Goal: Transaction & Acquisition: Purchase product/service

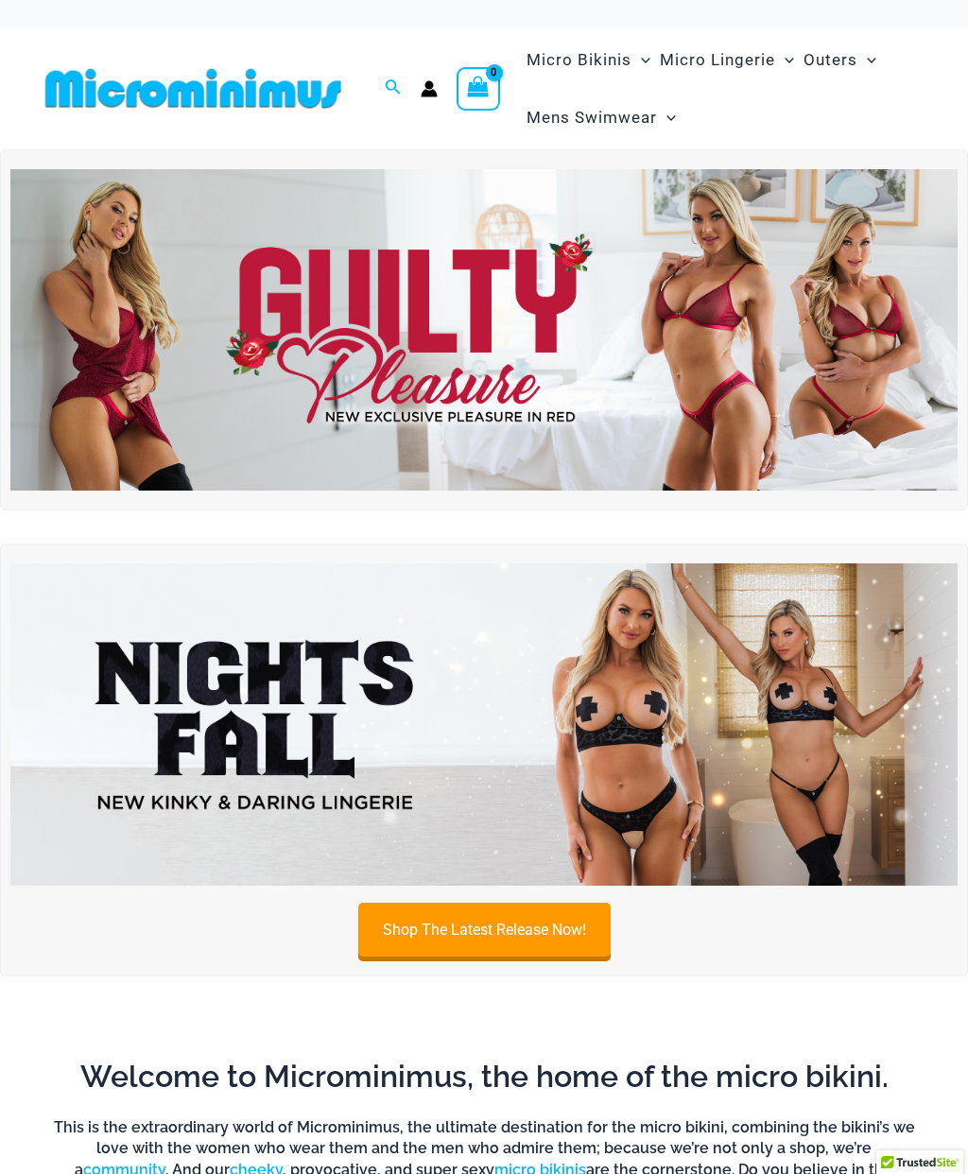
click at [707, 60] on span "Micro Lingerie" at bounding box center [717, 60] width 115 height 48
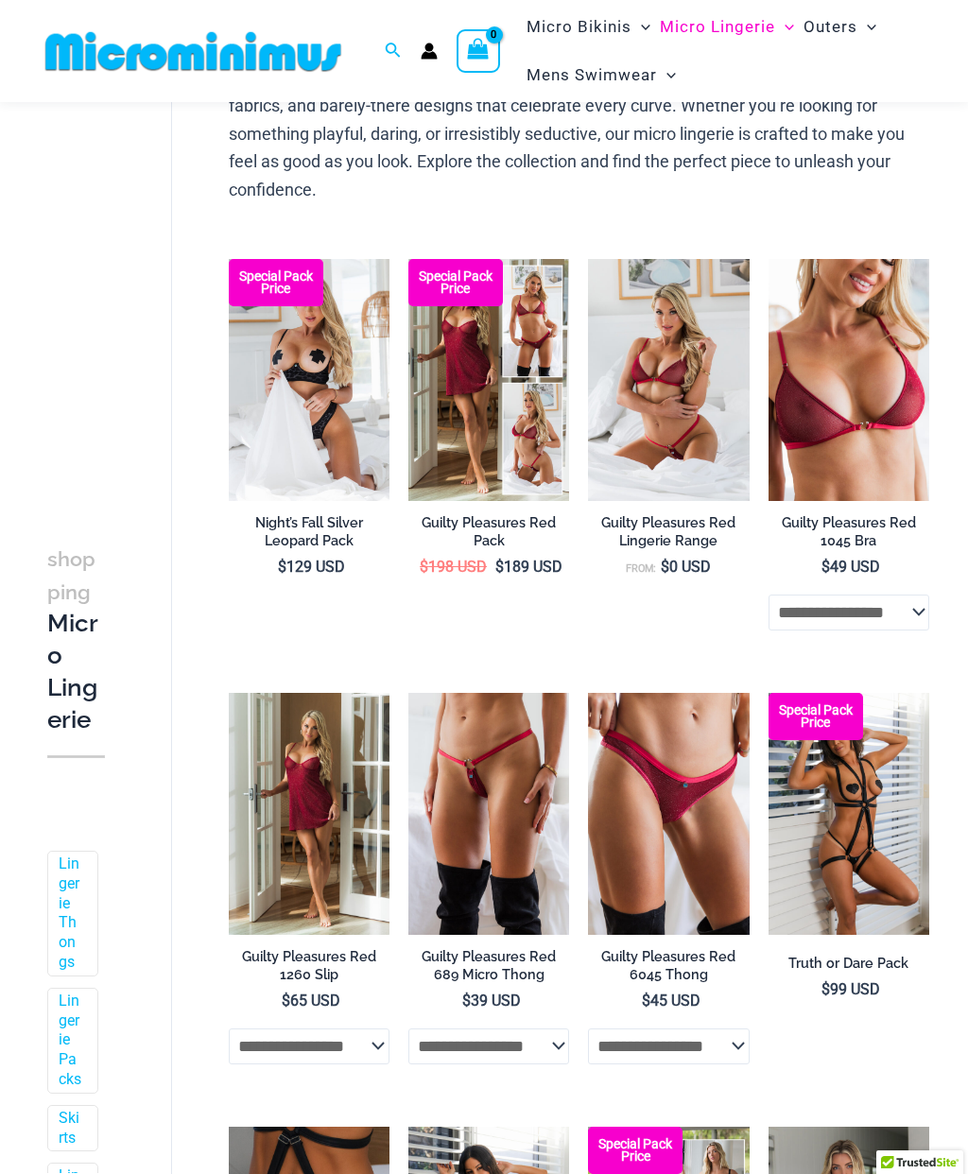
scroll to position [182, 0]
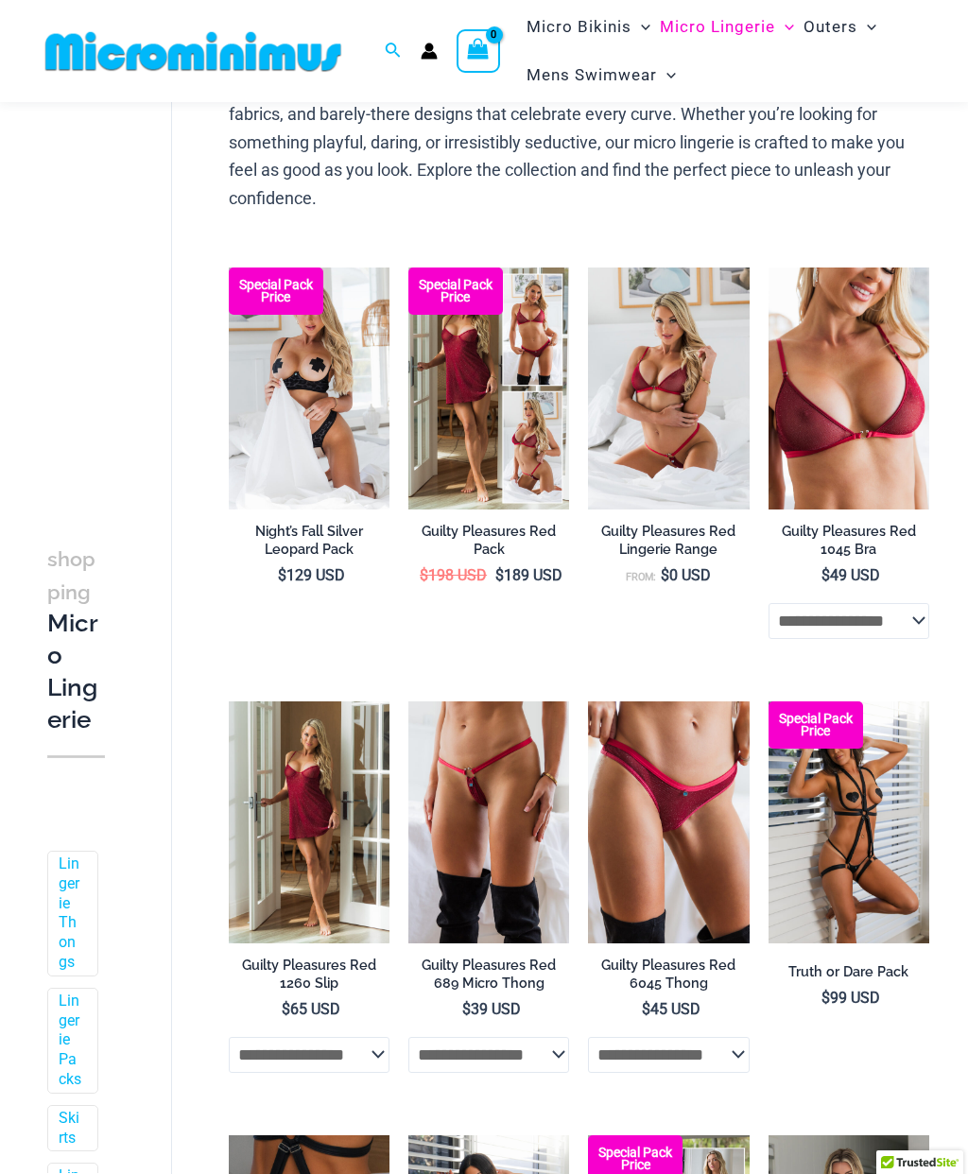
click at [485, 966] on h2 "Guilty Pleasures Red 689 Micro Thong" at bounding box center [488, 973] width 161 height 35
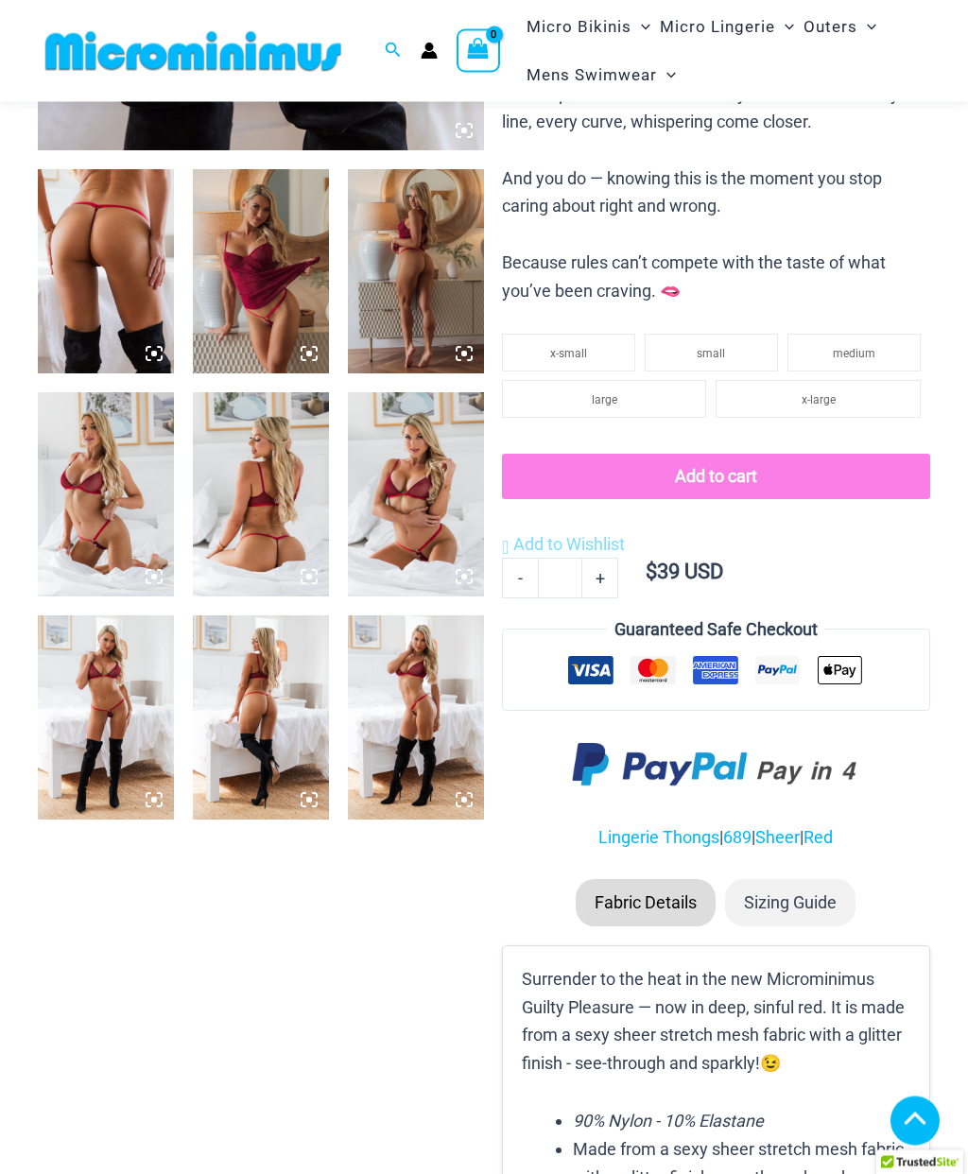
scroll to position [679, 0]
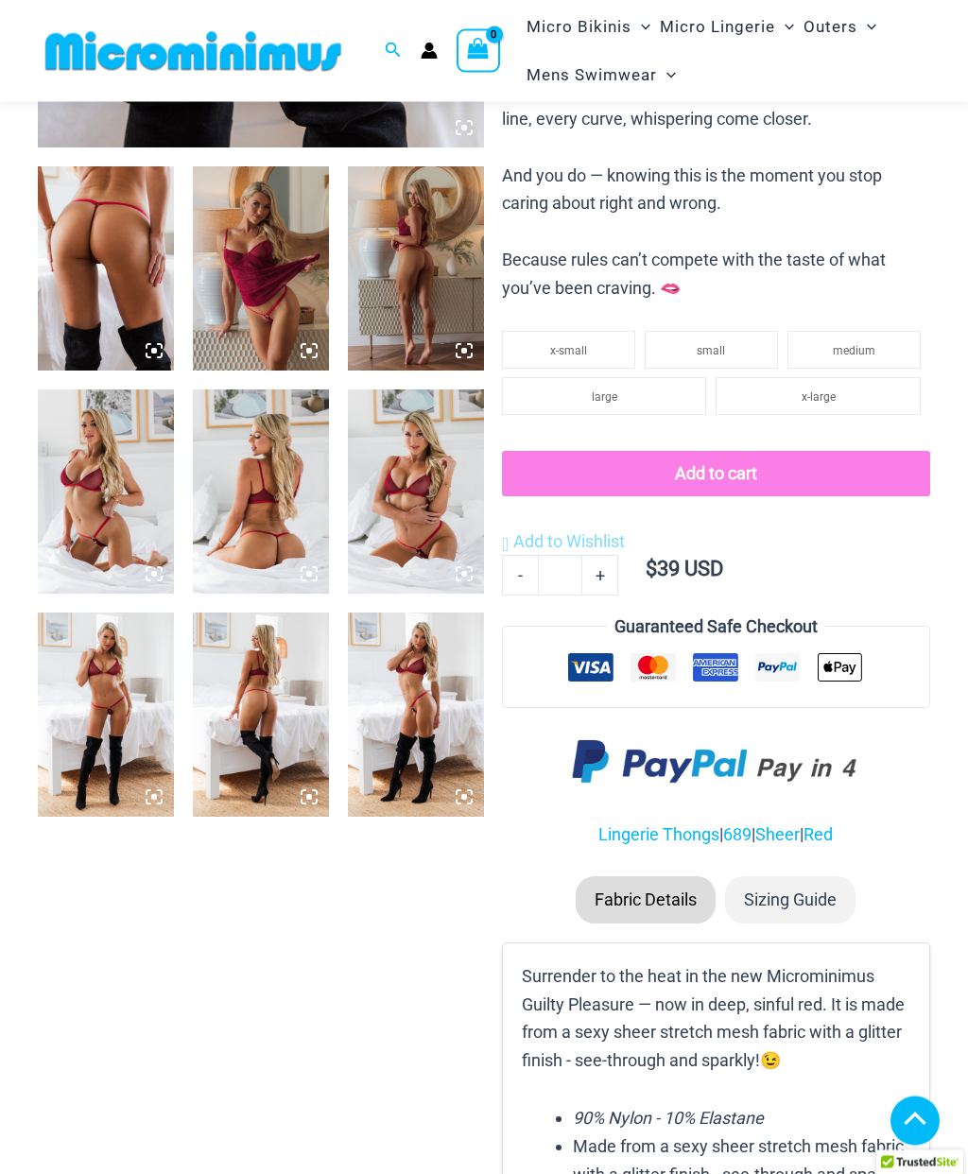
click at [110, 681] on img at bounding box center [106, 715] width 136 height 204
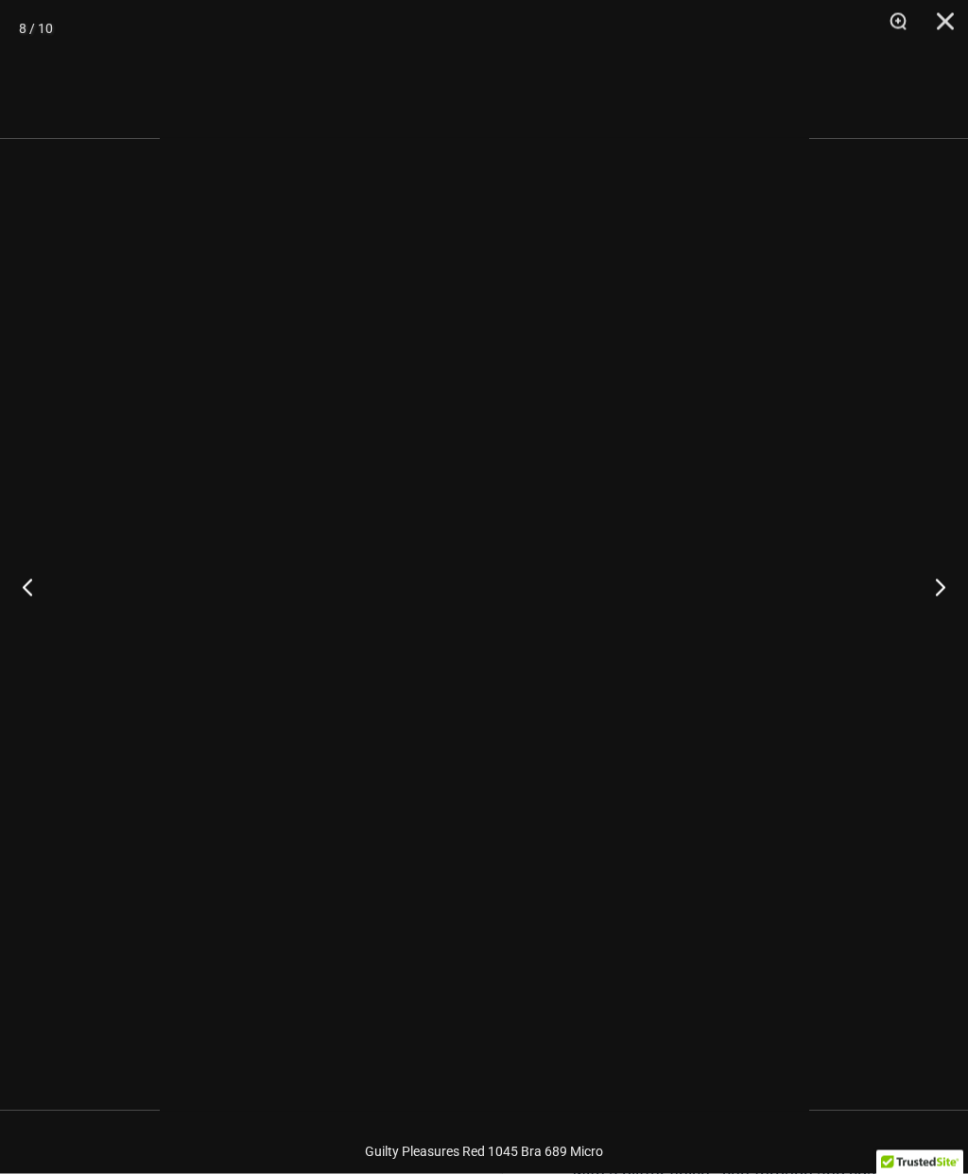
scroll to position [680, 0]
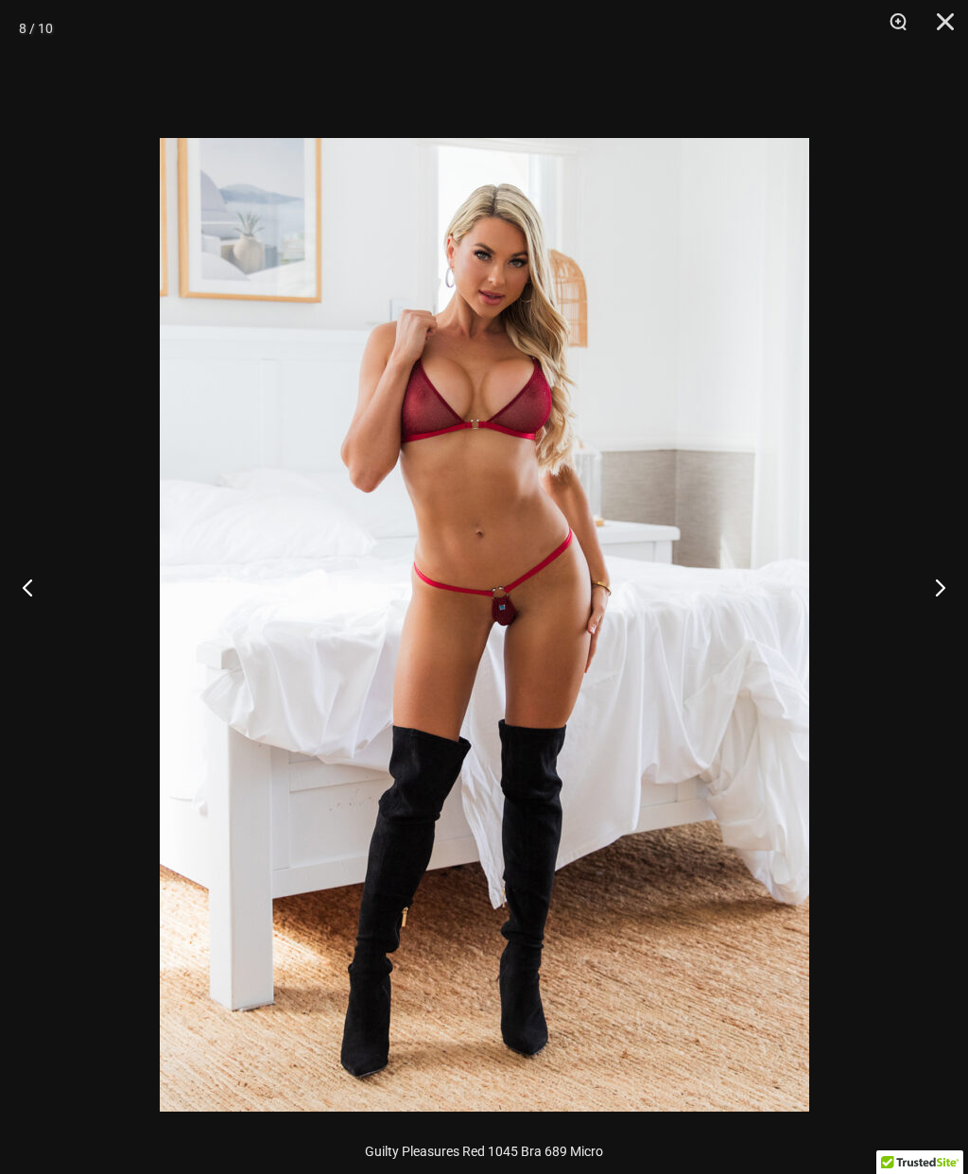
click at [955, 624] on button "Next" at bounding box center [932, 587] width 71 height 95
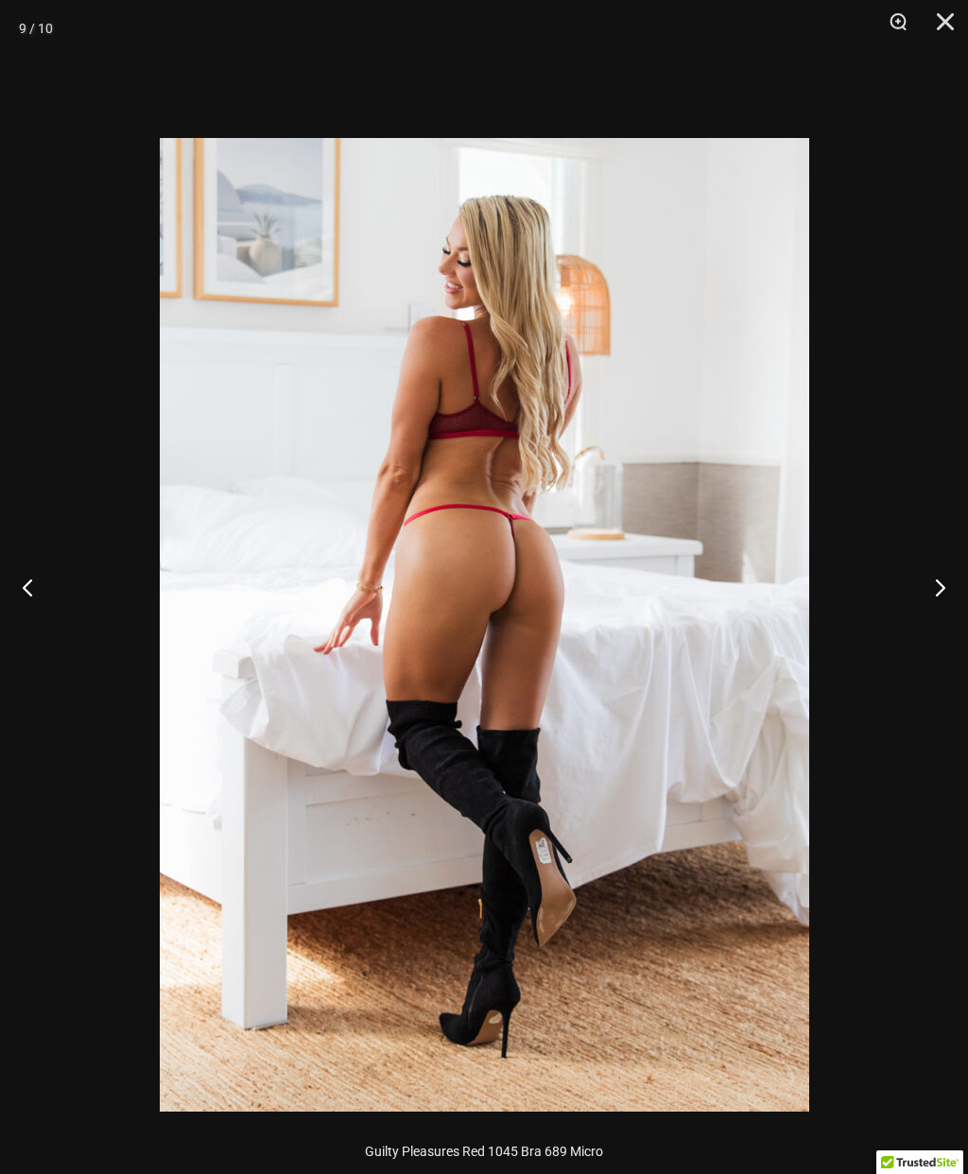
click at [945, 634] on button "Next" at bounding box center [932, 587] width 71 height 95
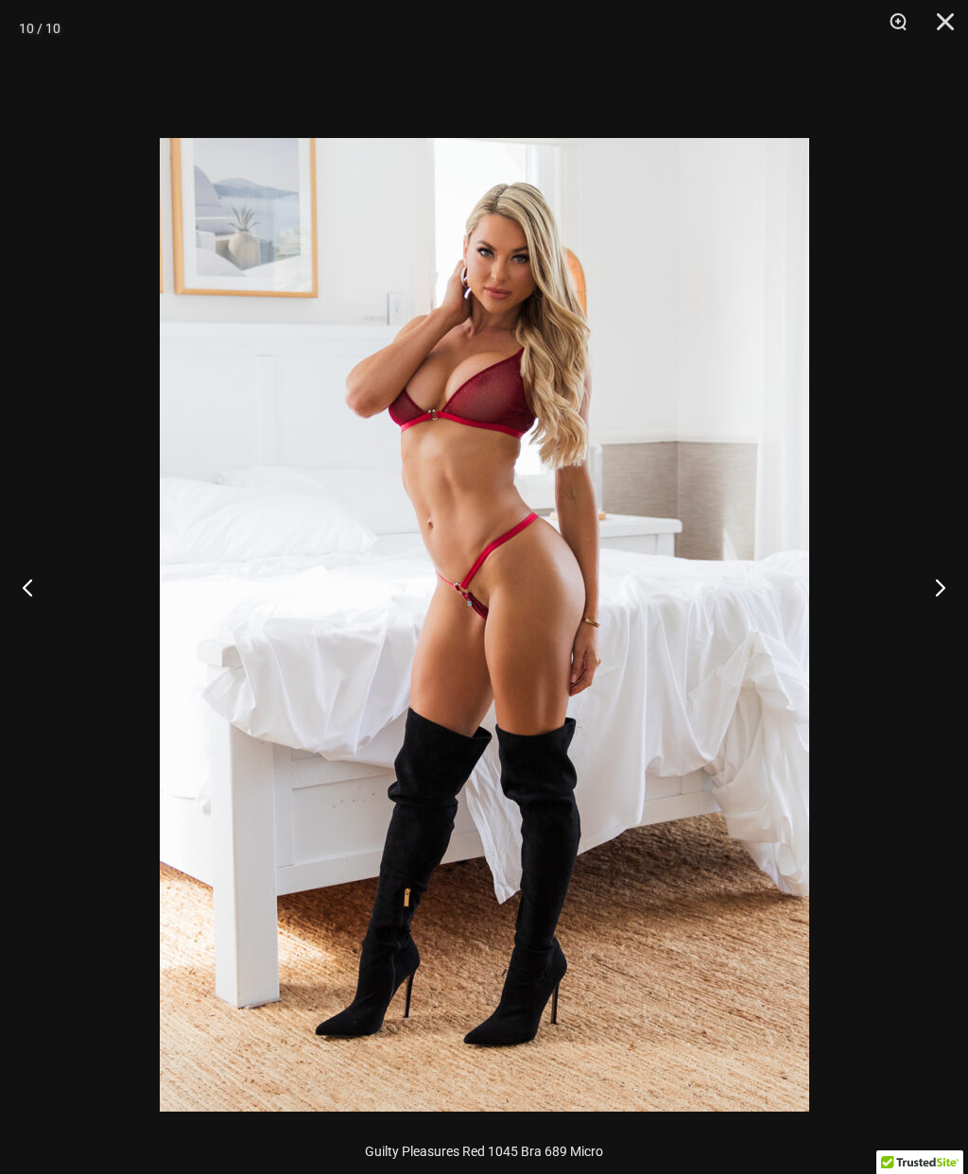
click at [938, 23] on button "Close" at bounding box center [938, 28] width 47 height 57
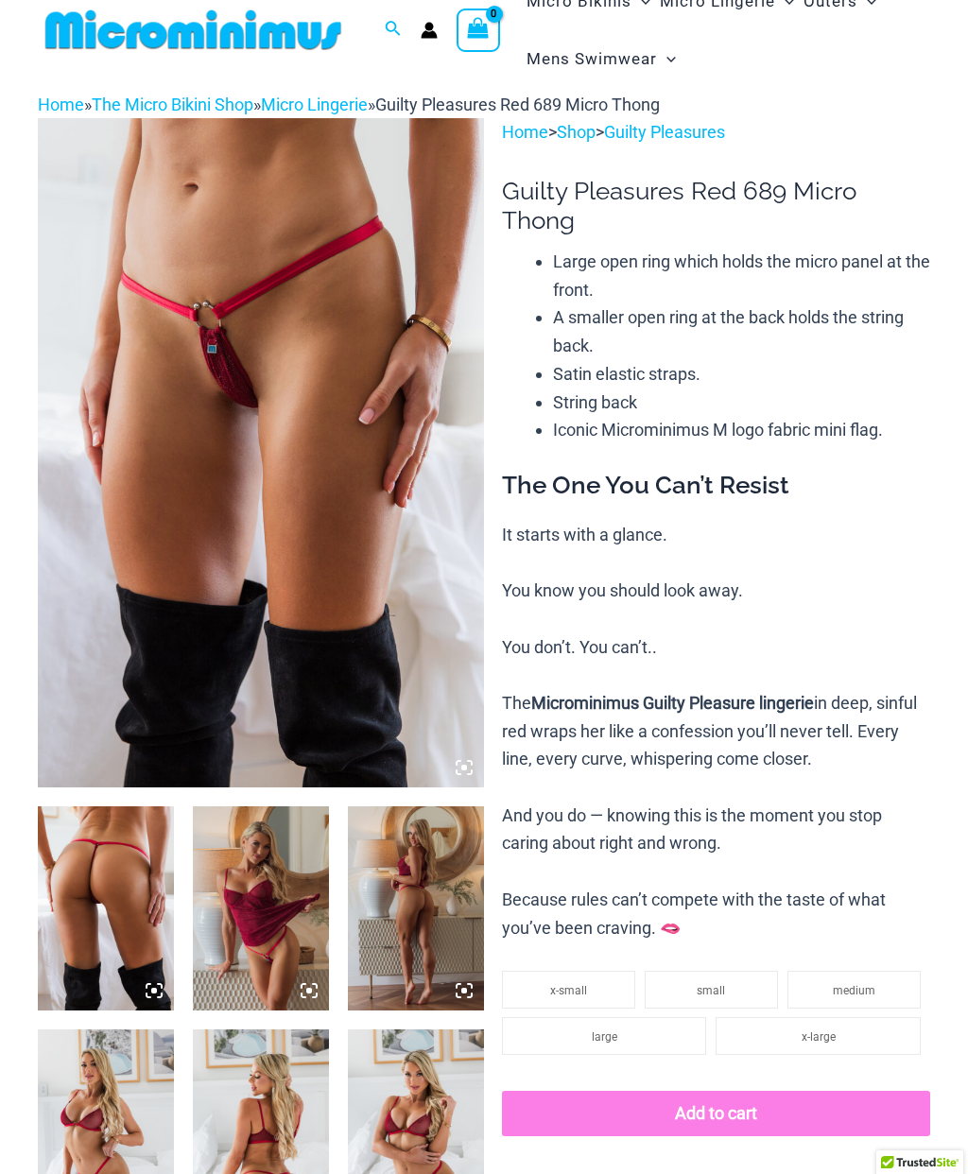
scroll to position [0, 0]
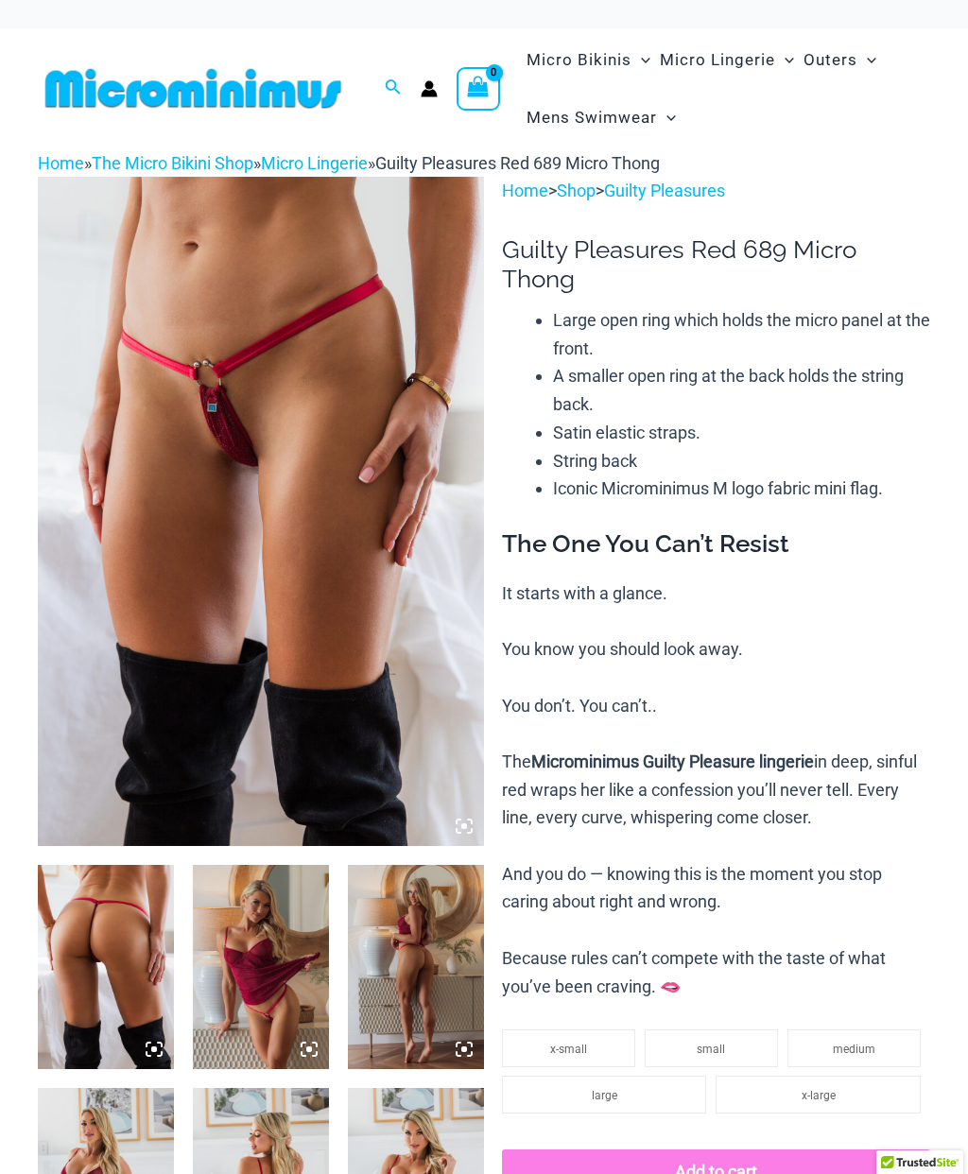
click at [114, 88] on img at bounding box center [193, 88] width 311 height 43
